Goal: Communication & Community: Answer question/provide support

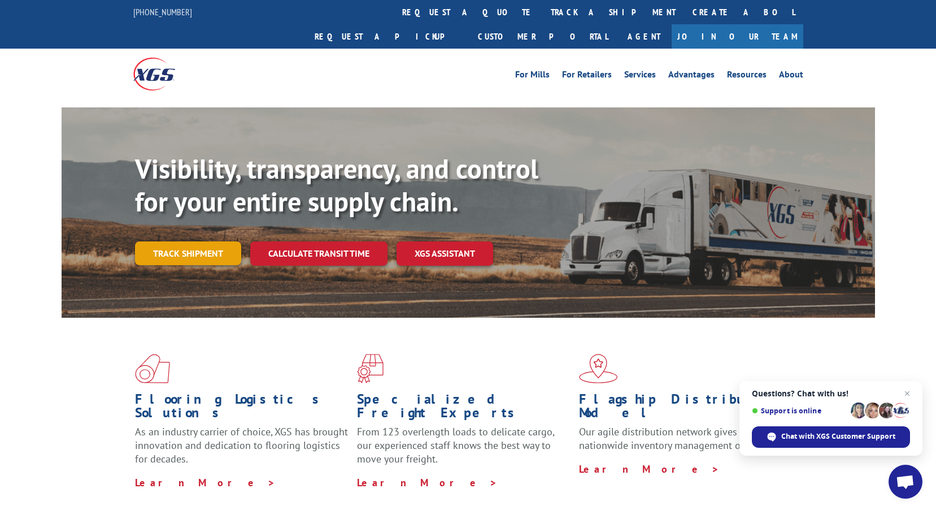
click at [195, 241] on link "Track shipment" at bounding box center [188, 253] width 106 height 24
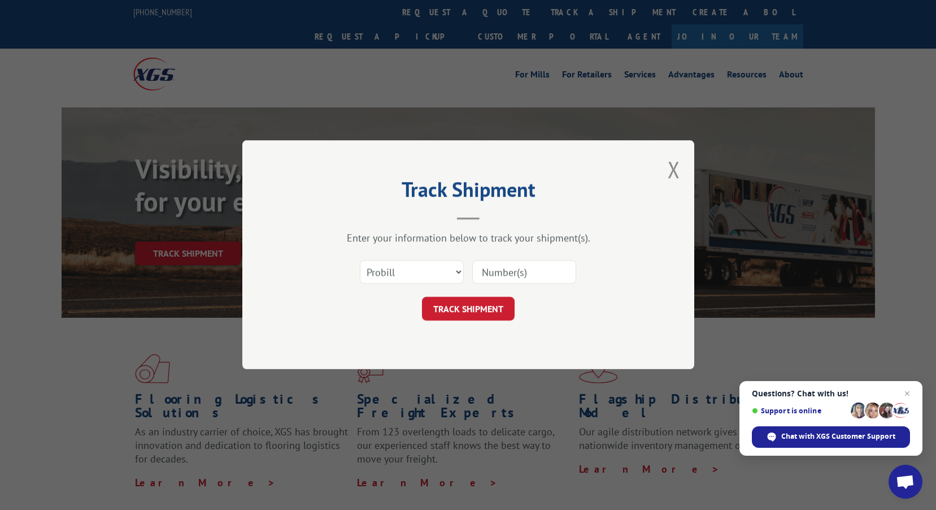
click at [495, 274] on input at bounding box center [524, 273] width 104 height 24
paste input "17271197"
type input "17271197"
click button "TRACK SHIPMENT" at bounding box center [468, 309] width 93 height 24
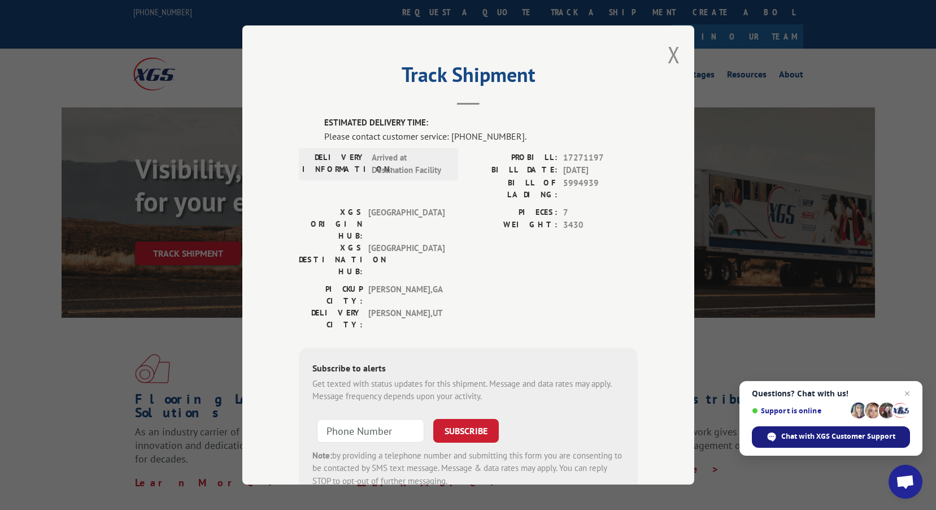
click at [825, 442] on span "Chat with XGS Customer Support" at bounding box center [831, 436] width 158 height 21
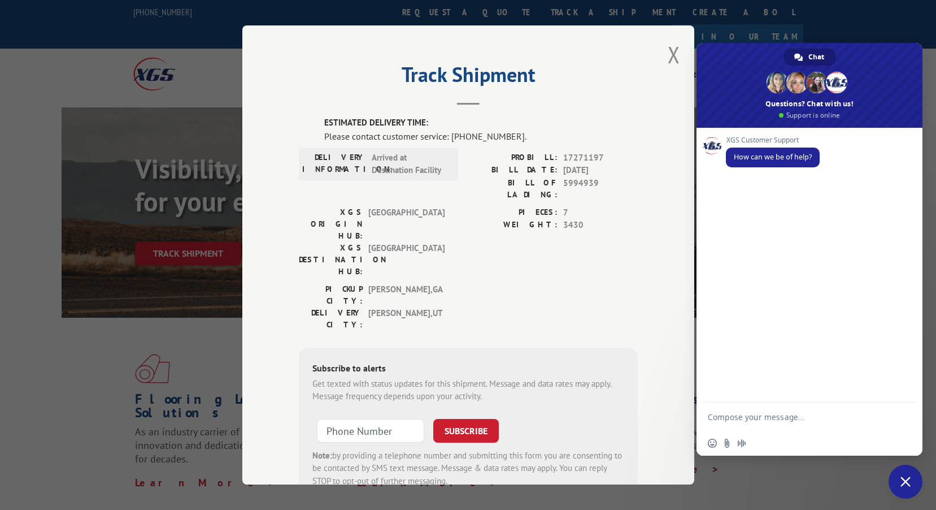
click at [762, 416] on textarea "Compose your message..." at bounding box center [798, 416] width 181 height 28
paste textarea "17271197"
type textarea "i need tracking for pro # 17271197"
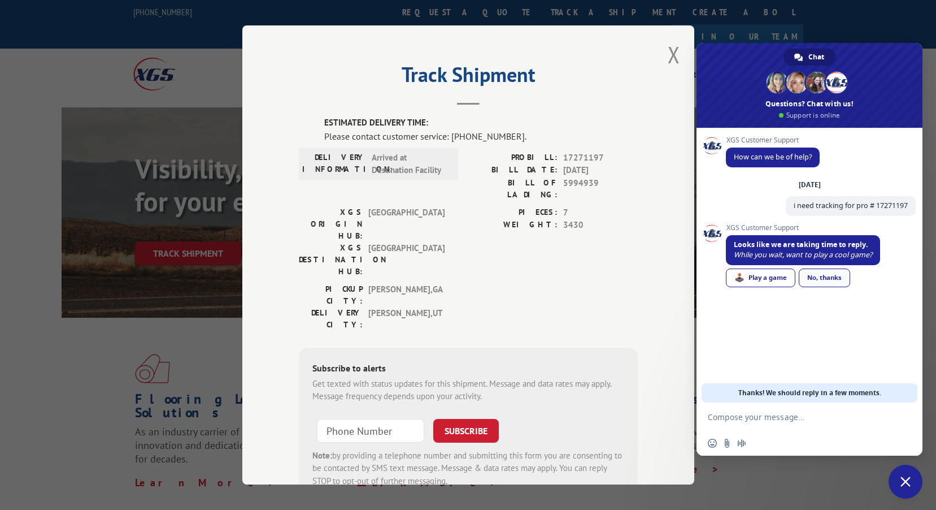
click at [834, 275] on link "No, thanks" at bounding box center [824, 277] width 51 height 19
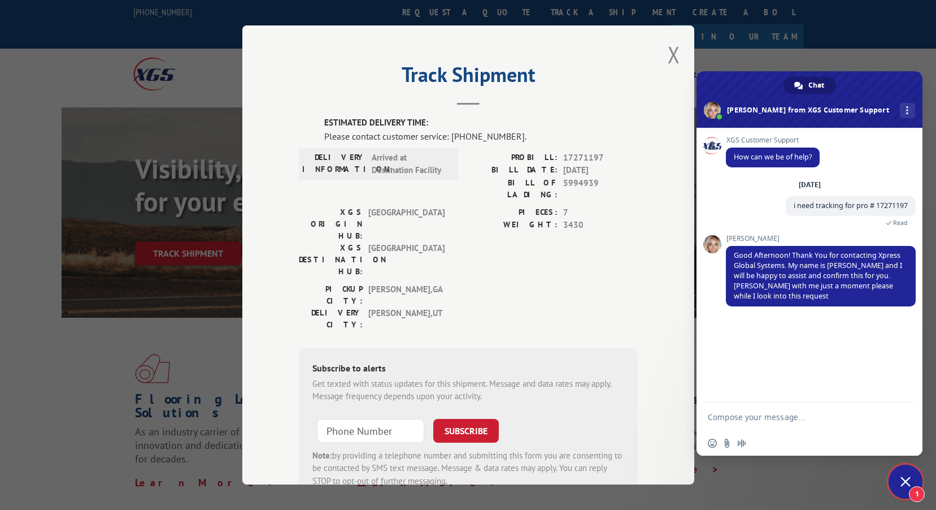
click at [906, 480] on span "Close chat" at bounding box center [906, 481] width 10 height 10
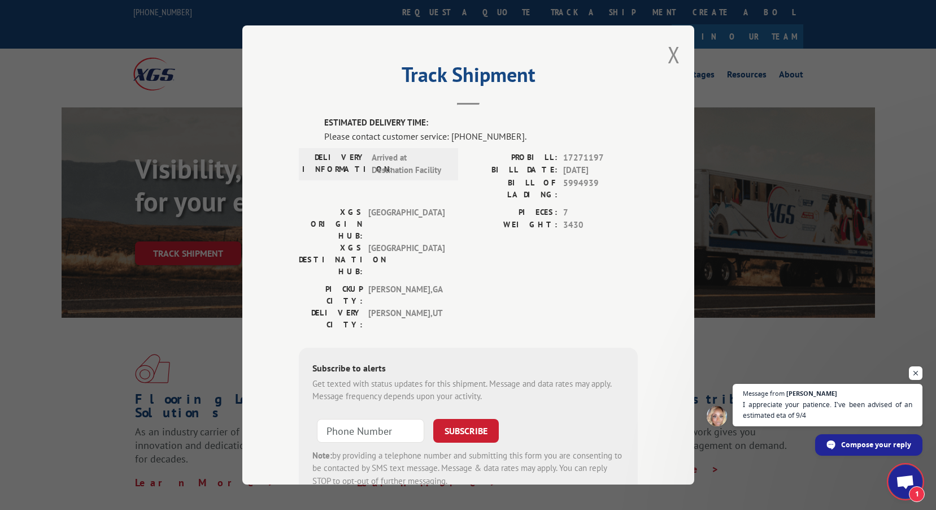
click at [903, 477] on span "Open chat" at bounding box center [905, 483] width 19 height 16
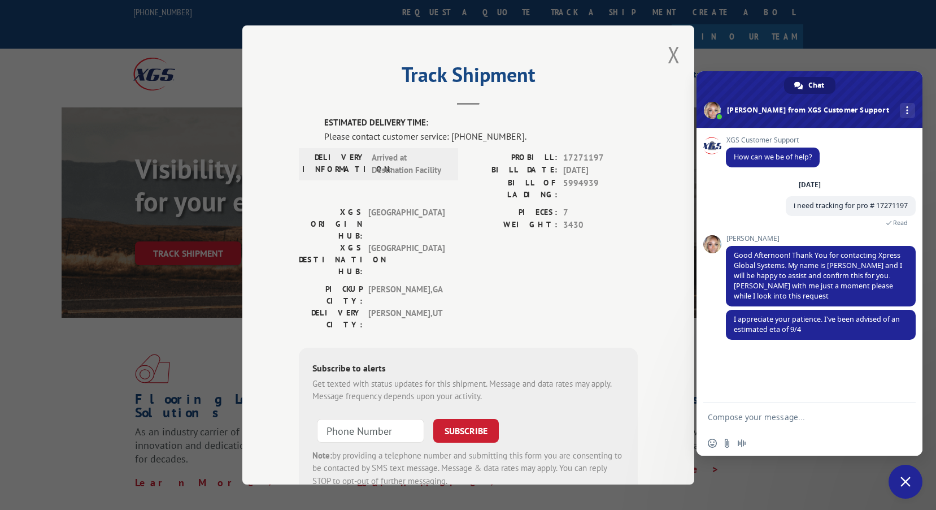
click at [769, 418] on textarea "Compose your message..." at bounding box center [798, 416] width 181 height 28
type textarea "thank you, [PERSON_NAME]! Do you know if there was a delay? Initially this show…"
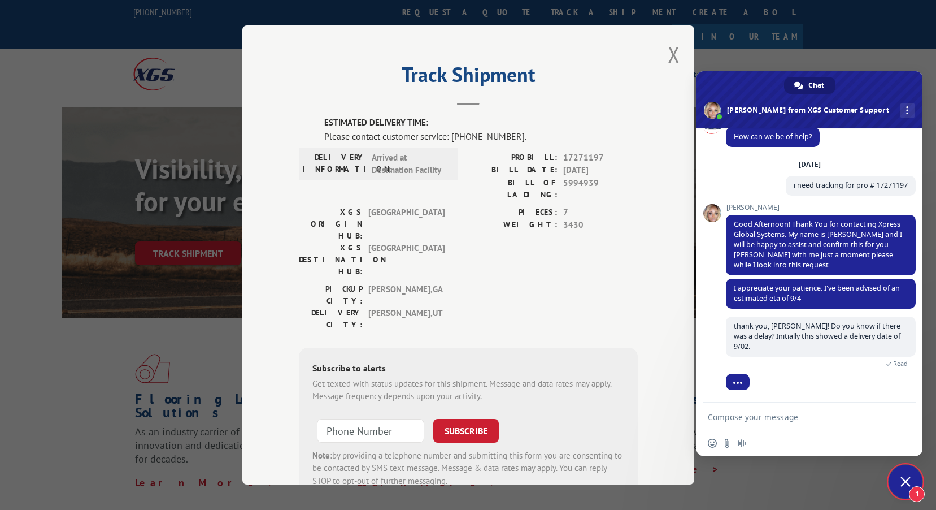
scroll to position [47, 0]
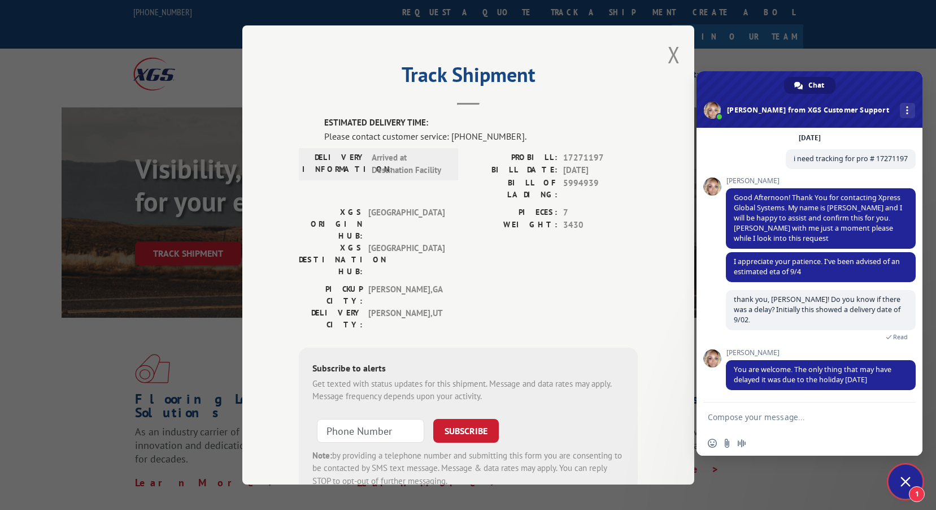
click at [787, 415] on textarea "Compose your message..." at bounding box center [798, 416] width 181 height 28
type textarea "thanks, [PERSON_NAME]. That was probably it."
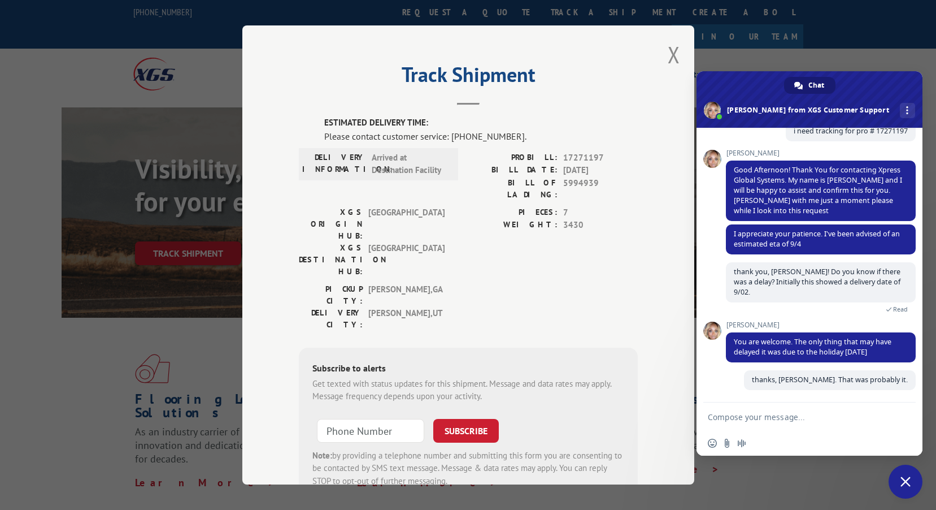
scroll to position [75, 0]
type textarea "Have a great day!"
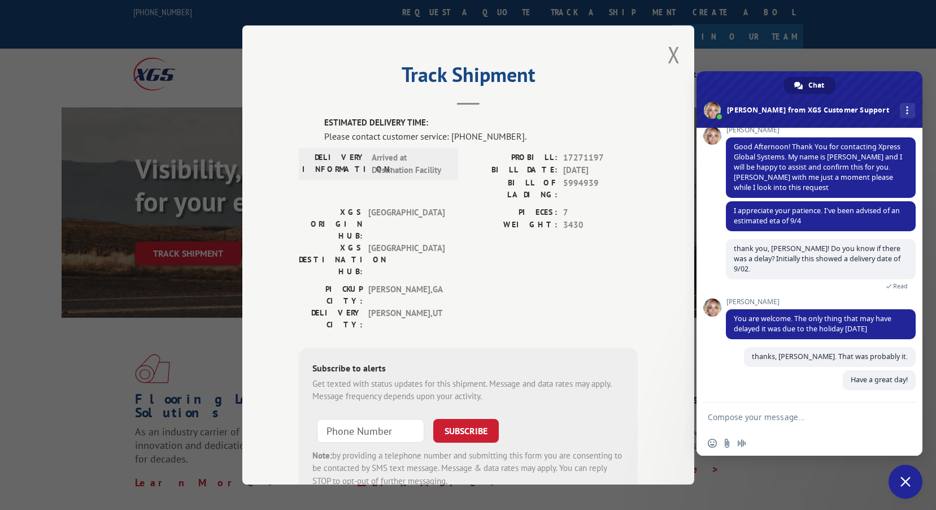
scroll to position [98, 0]
click at [909, 489] on span "Close chat" at bounding box center [906, 482] width 34 height 34
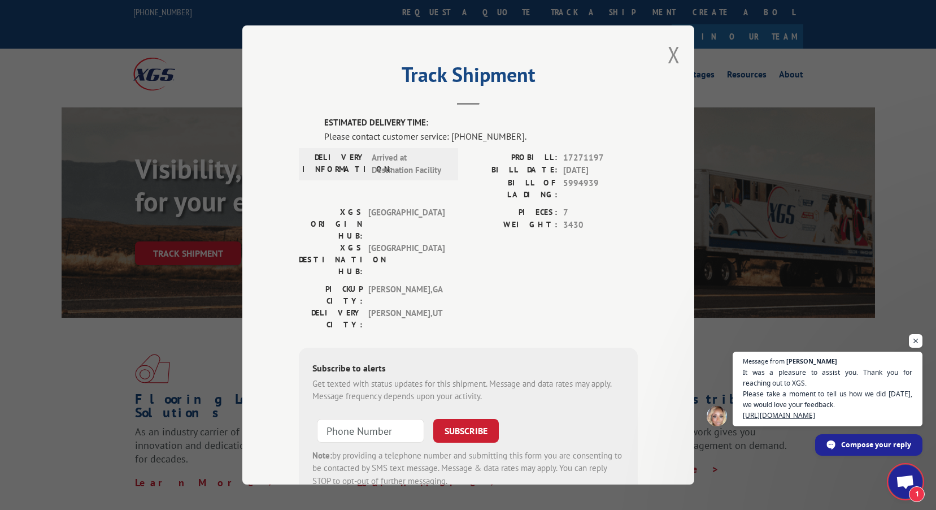
scroll to position [115, 0]
click at [920, 486] on span "1" at bounding box center [917, 494] width 16 height 16
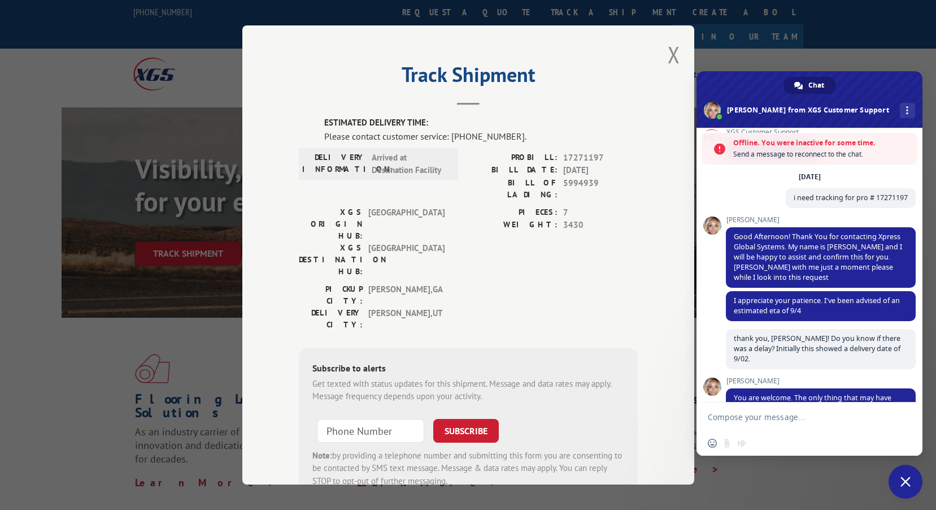
scroll to position [0, 0]
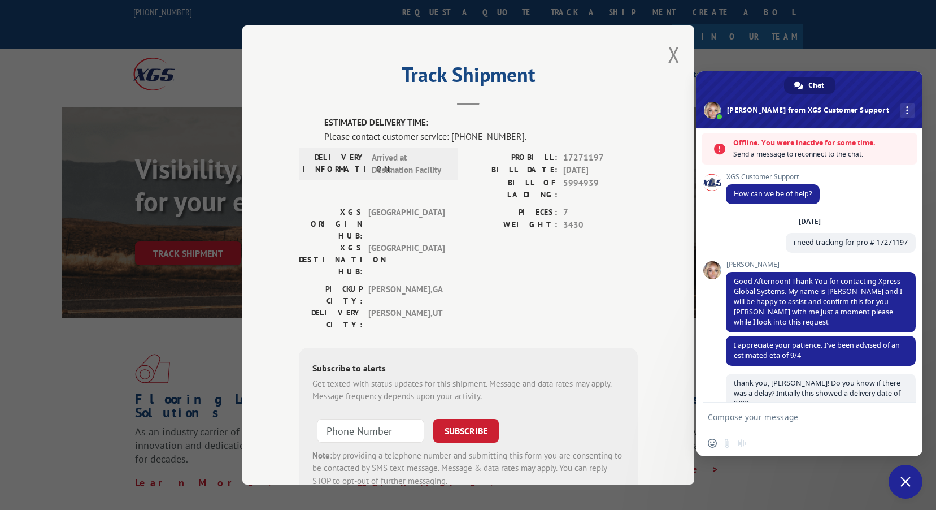
click at [902, 479] on span "Close chat" at bounding box center [906, 481] width 10 height 10
